Goal: Check status

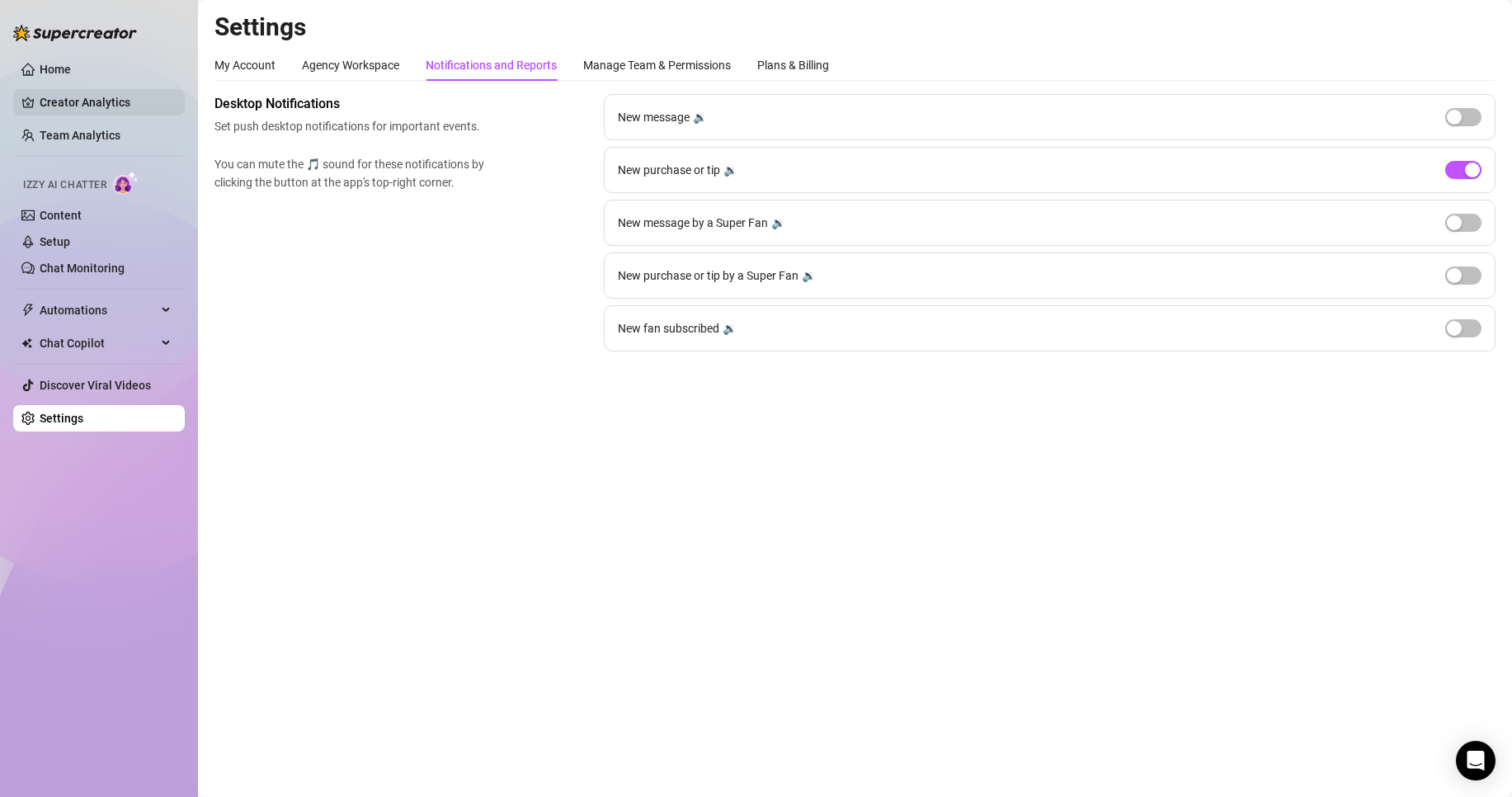
click at [96, 109] on link "Creator Analytics" at bounding box center [106, 103] width 132 height 26
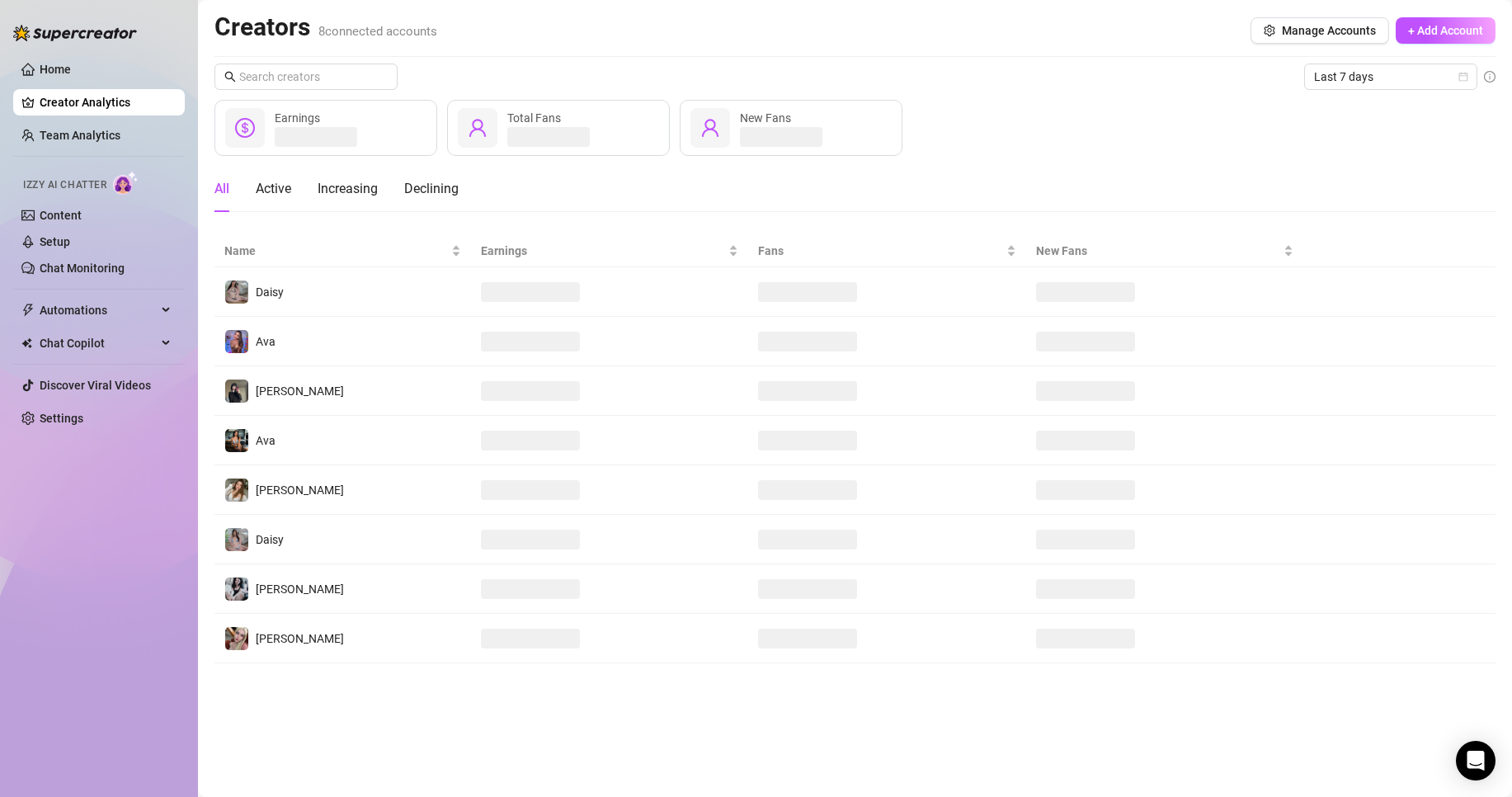
click at [1393, 58] on div "Creators 8 connected accounts Manage Accounts + Add Account Last 7 days Earning…" at bounding box center [855, 337] width 1281 height 652
drag, startPoint x: 1376, startPoint y: 76, endPoint x: 1351, endPoint y: 191, distance: 117.7
click at [1376, 77] on span "Last 7 days" at bounding box center [1390, 76] width 154 height 25
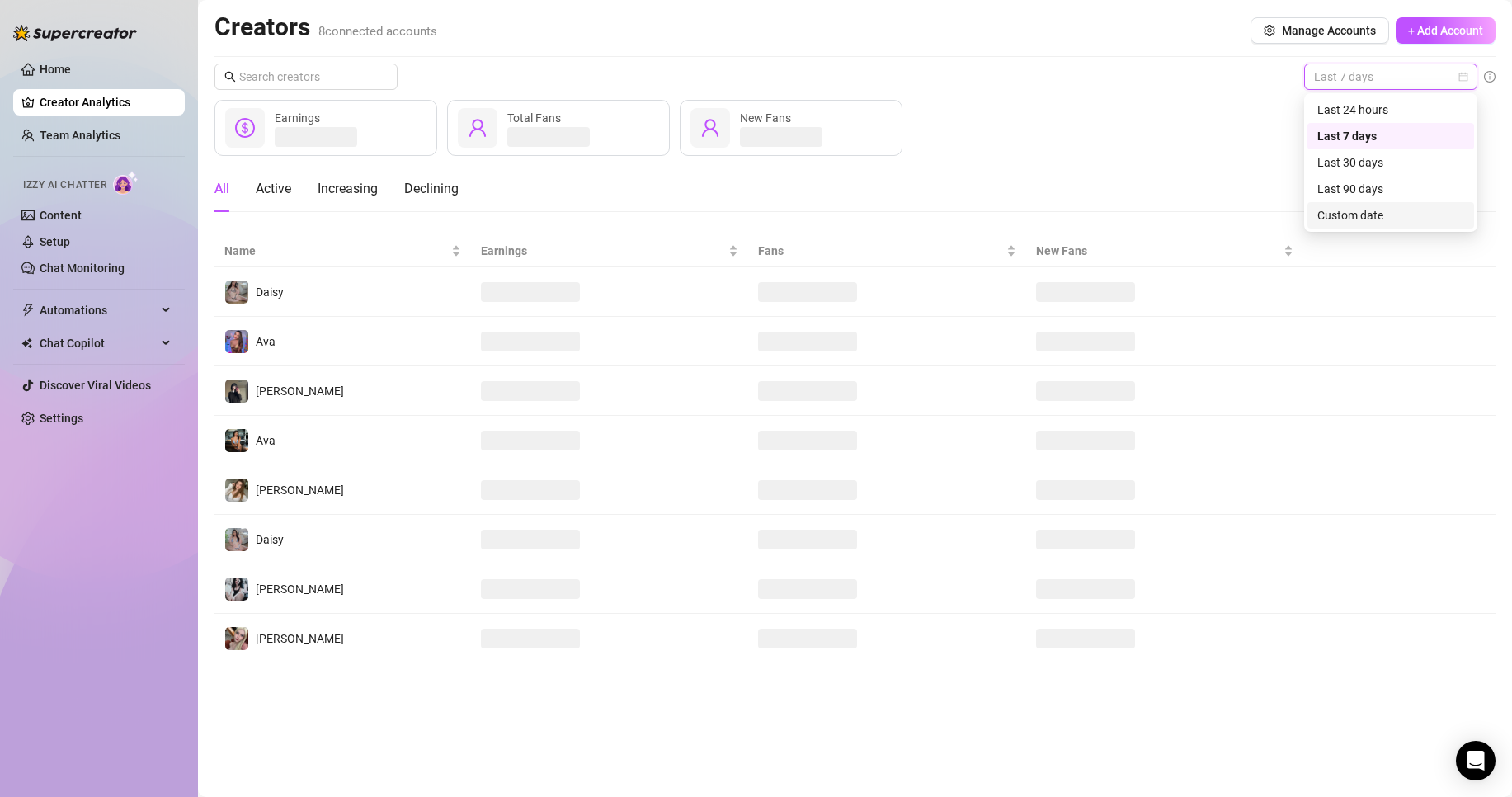
click at [1329, 211] on div "Custom date" at bounding box center [1391, 215] width 147 height 18
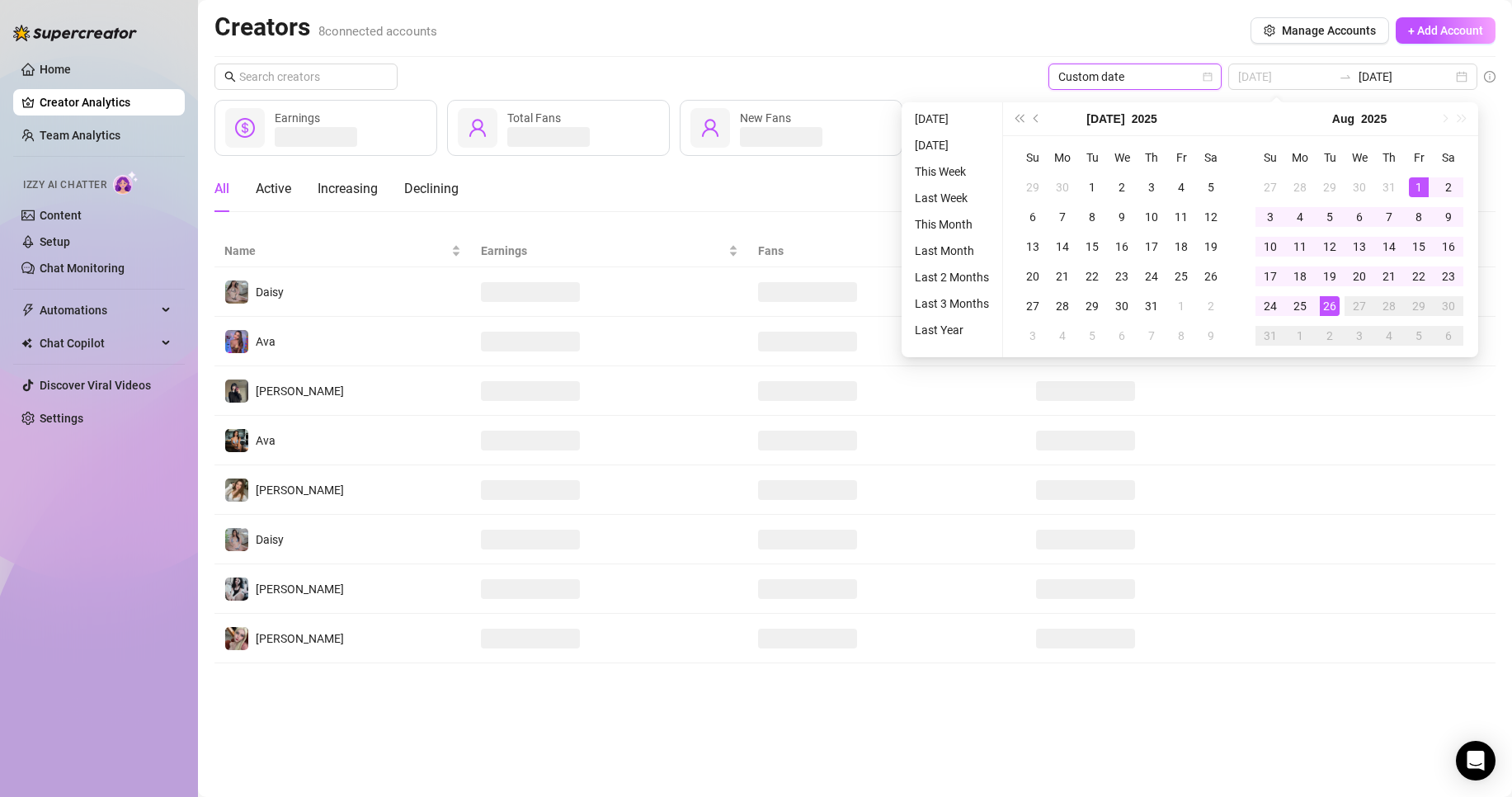
type input "[DATE]"
click at [1413, 181] on div "1" at bounding box center [1419, 187] width 20 height 20
type input "[DATE]"
click at [1327, 303] on div "26" at bounding box center [1329, 306] width 20 height 20
